Goal: Task Accomplishment & Management: Use online tool/utility

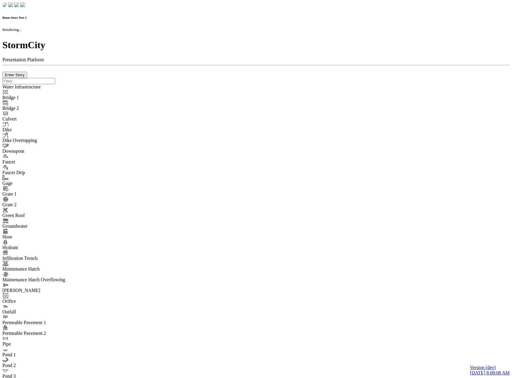
checkbox input "true"
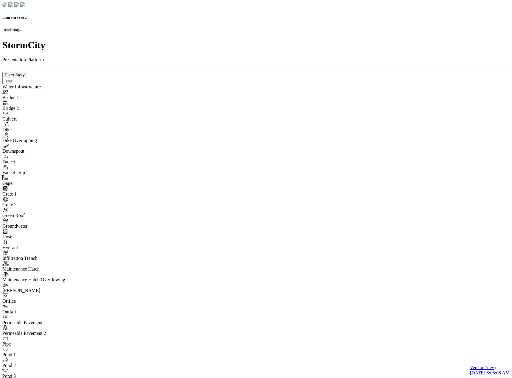
type input "0m"
type textarea "Depth = 0"
checkbox input "true"
select select "CIRCLE"
type input "7"
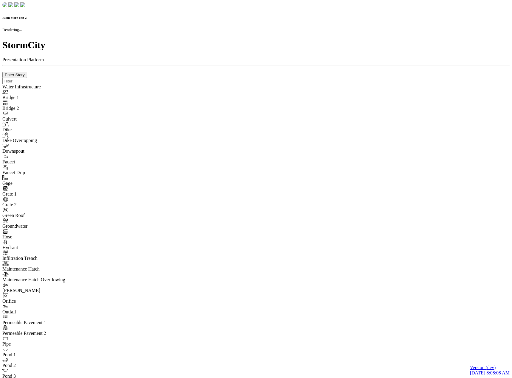
checkbox input "true"
type input "0"
type textarea "<i class="far fa-building"></i>"
select select "None"
type input "7"
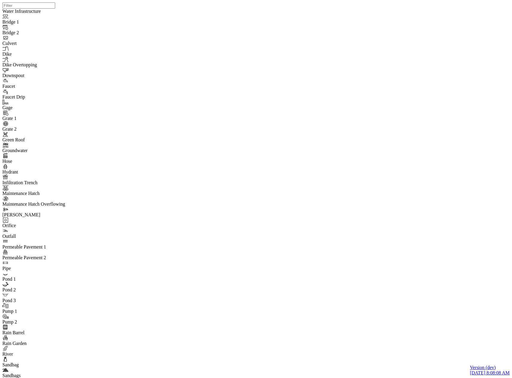
drag, startPoint x: 97, startPoint y: 37, endPoint x: 99, endPoint y: 43, distance: 7.5
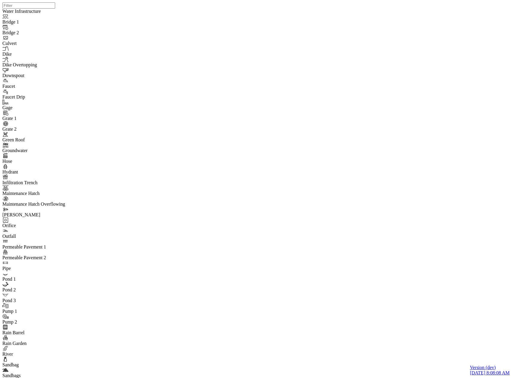
checkbox input "false"
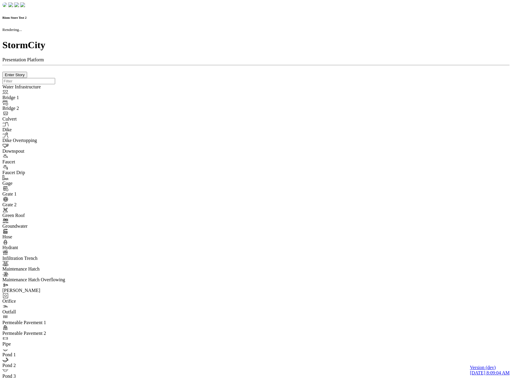
checkbox input "true"
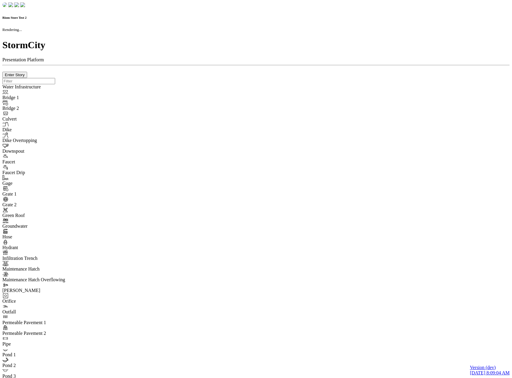
type input "0m"
type textarea "Depth = 0"
checkbox input "true"
select select "CIRCLE"
type input "7"
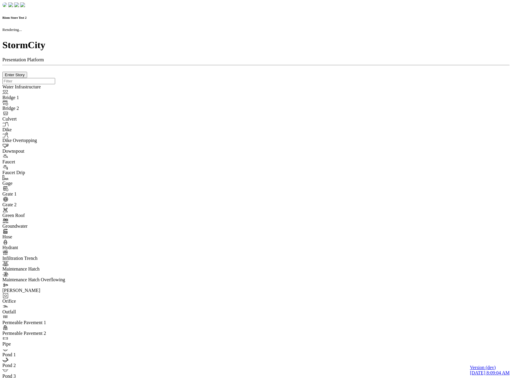
checkbox input "true"
type input "0"
type textarea "<i class="far fa-building"></i>"
select select "None"
type input "7"
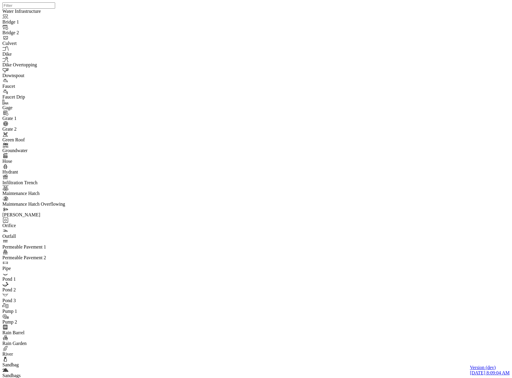
drag, startPoint x: 120, startPoint y: 153, endPoint x: 120, endPoint y: 146, distance: 7.2
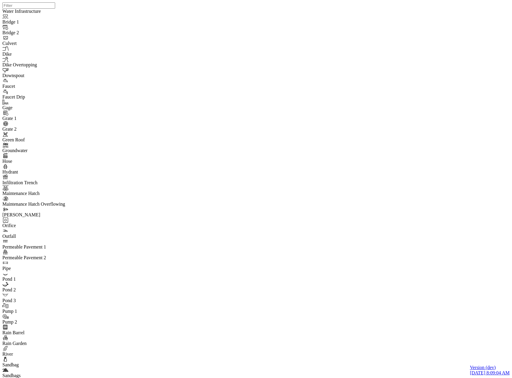
checkbox input "false"
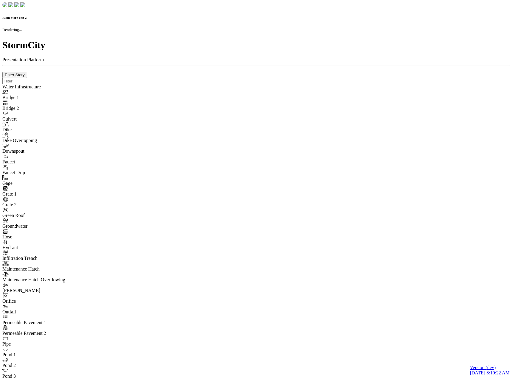
checkbox input "true"
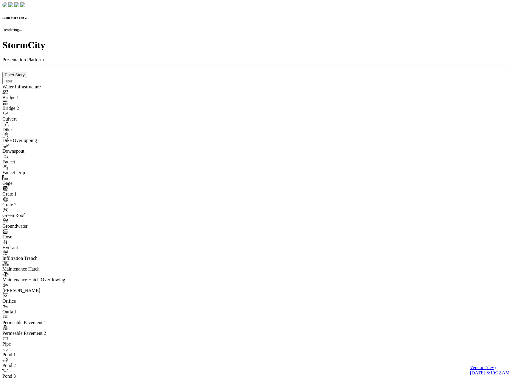
type input "0m"
type textarea "Depth = 0"
checkbox input "true"
select select "CIRCLE"
type input "7"
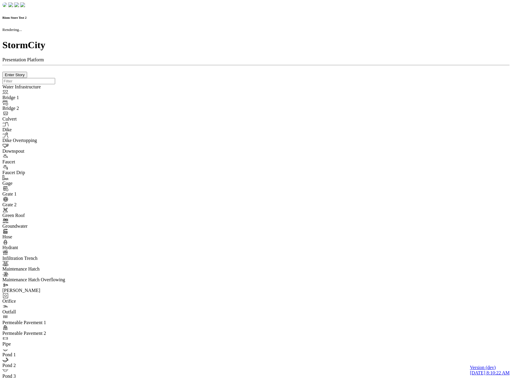
checkbox input "true"
type input "0"
type textarea "<i class="far fa-building"></i>"
select select "None"
type input "7"
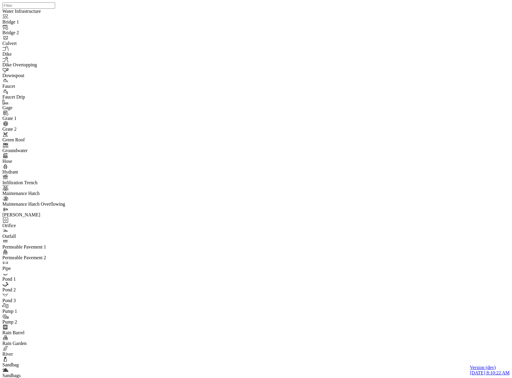
checkbox input "false"
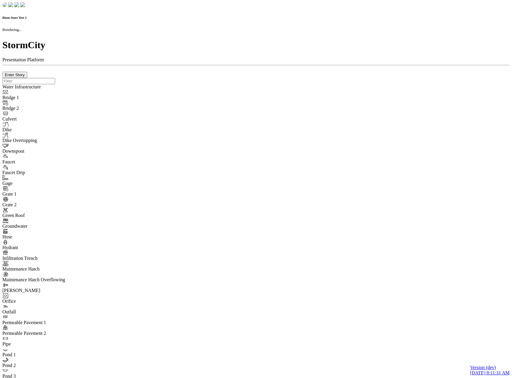
checkbox input "true"
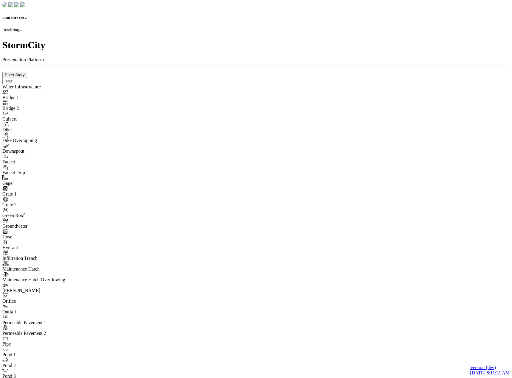
type input "0m"
type textarea "Depth = 0"
checkbox input "true"
select select "CIRCLE"
type input "7"
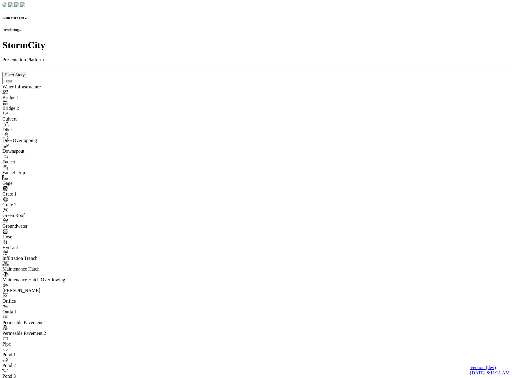
checkbox input "true"
type input "0"
select select "None"
type textarea "<i class="far fa-building"></i>"
type input "7"
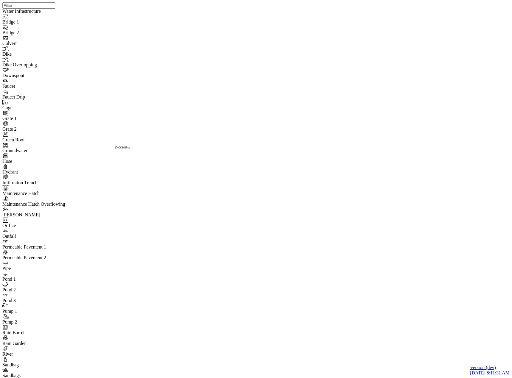
checkbox input "false"
